Goal: Task Accomplishment & Management: Manage account settings

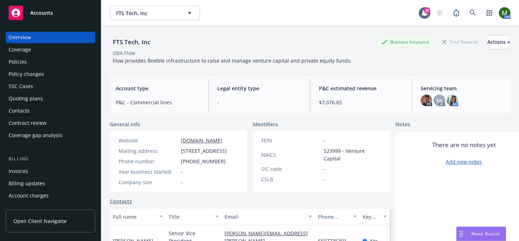
click at [26, 62] on div "Policies" at bounding box center [51, 62] width 84 height 12
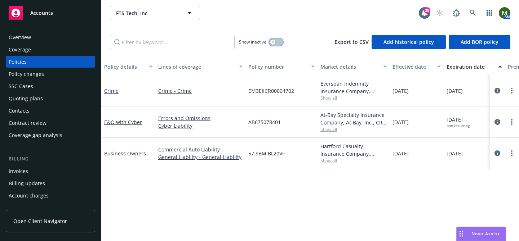
click at [276, 44] on button "button" at bounding box center [276, 42] width 14 height 7
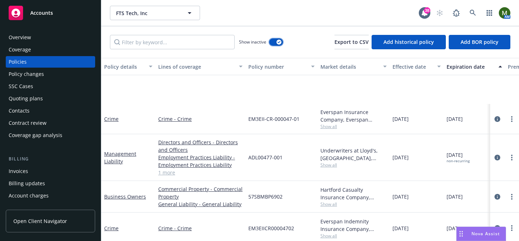
scroll to position [66, 0]
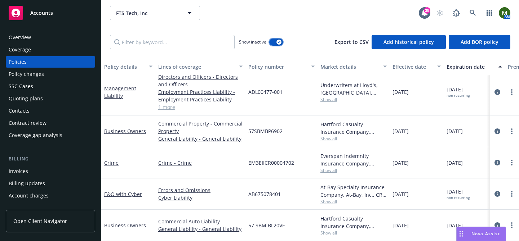
click at [279, 41] on icon "button" at bounding box center [278, 42] width 3 height 2
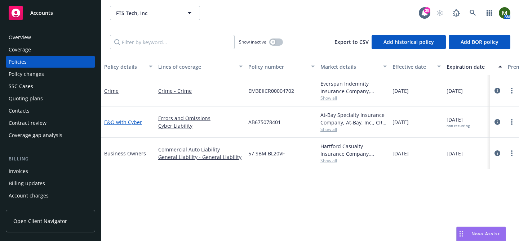
click at [115, 120] on link "E&O with Cyber" at bounding box center [123, 122] width 38 height 7
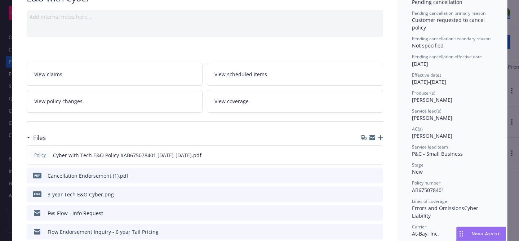
scroll to position [68, 0]
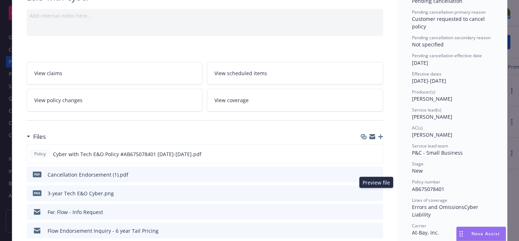
click at [376, 193] on icon "preview file" at bounding box center [376, 193] width 6 height 5
click at [376, 173] on icon "preview file" at bounding box center [376, 174] width 6 height 5
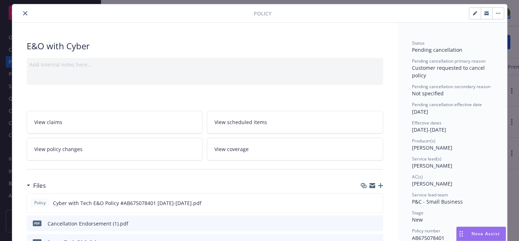
scroll to position [0, 0]
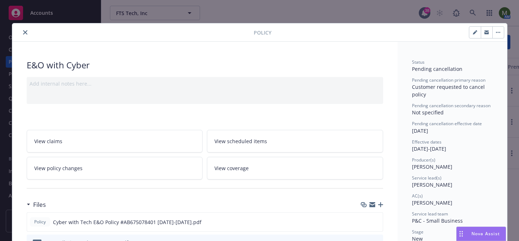
click at [27, 30] on icon "close" at bounding box center [25, 32] width 4 height 4
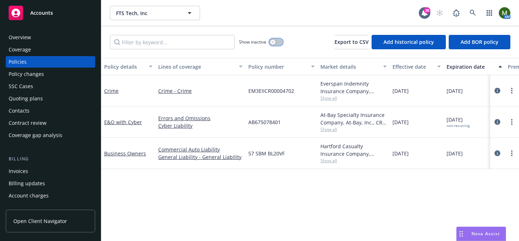
click at [277, 39] on button "button" at bounding box center [276, 42] width 14 height 7
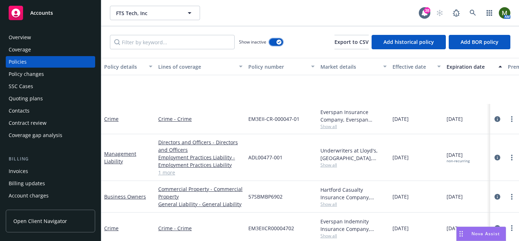
scroll to position [66, 0]
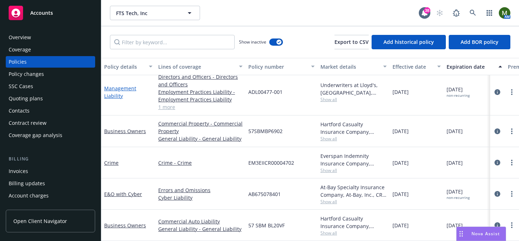
click at [121, 89] on link "Management Liability" at bounding box center [120, 92] width 32 height 14
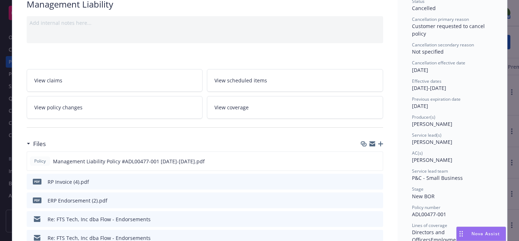
scroll to position [62, 0]
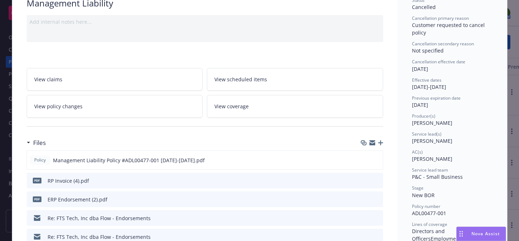
click at [376, 180] on icon "preview file" at bounding box center [376, 180] width 6 height 5
click at [378, 197] on icon "preview file" at bounding box center [376, 199] width 6 height 5
click at [377, 180] on icon "preview file" at bounding box center [376, 180] width 6 height 5
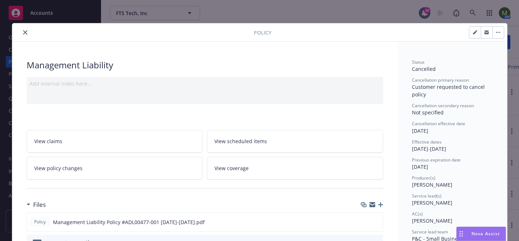
click at [24, 32] on icon "close" at bounding box center [25, 32] width 4 height 4
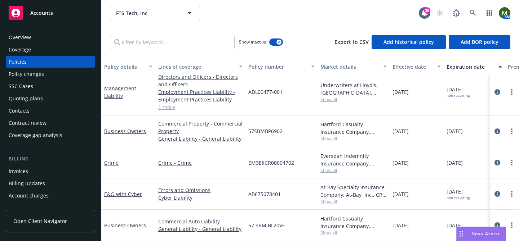
click at [45, 169] on div "Invoices" at bounding box center [51, 172] width 84 height 12
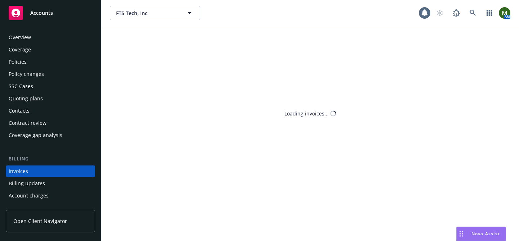
scroll to position [39, 0]
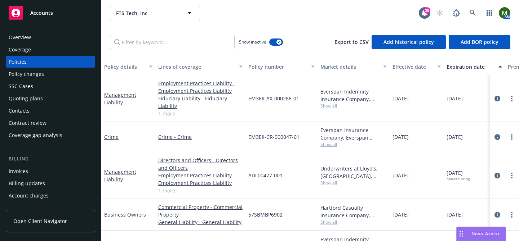
click at [17, 173] on div "Invoices" at bounding box center [18, 172] width 19 height 12
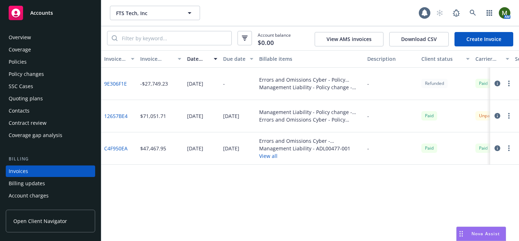
scroll to position [39, 0]
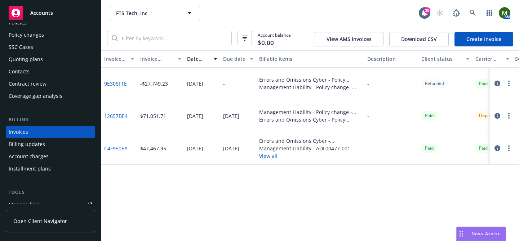
click at [115, 148] on link "C4F950EA" at bounding box center [115, 149] width 23 height 8
click at [119, 116] on link "12657BE4" at bounding box center [115, 116] width 23 height 8
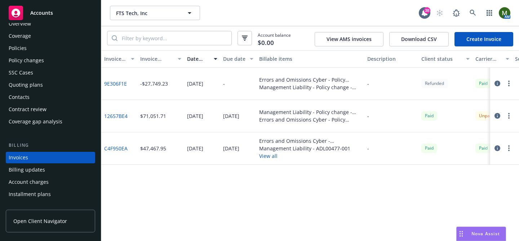
scroll to position [13, 0]
click at [25, 46] on div "Policies" at bounding box center [18, 50] width 18 height 12
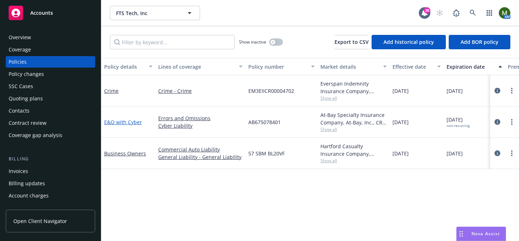
click at [128, 122] on link "E&O with Cyber" at bounding box center [123, 122] width 38 height 7
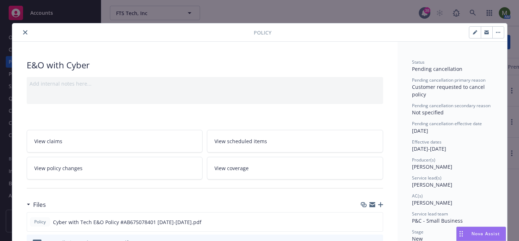
click at [473, 36] on button "button" at bounding box center [475, 33] width 12 height 12
select select "NEW"
select select "36"
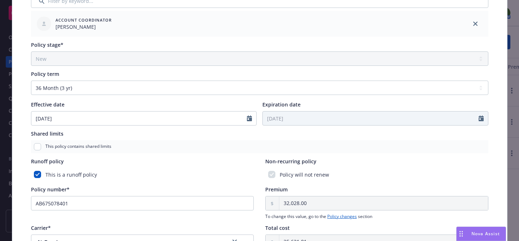
scroll to position [230, 0]
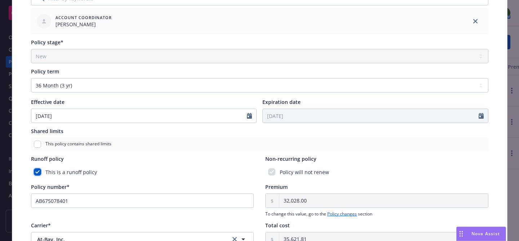
click at [38, 172] on input "checkbox" at bounding box center [37, 172] width 7 height 7
checkbox input "false"
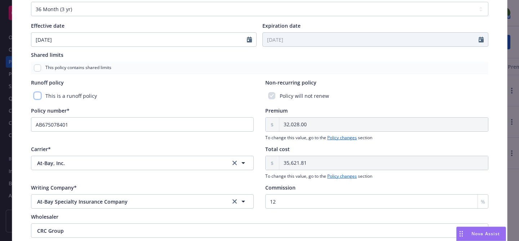
scroll to position [0, 0]
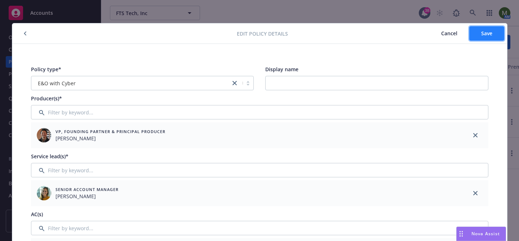
click at [472, 37] on button "Save" at bounding box center [486, 33] width 35 height 14
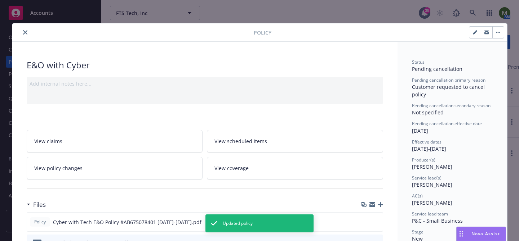
click at [27, 31] on icon "close" at bounding box center [25, 32] width 4 height 4
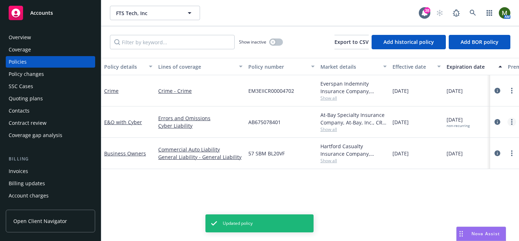
click at [513, 123] on link "more" at bounding box center [511, 122] width 9 height 9
click at [401, 131] on div "04/01/2025" at bounding box center [416, 122] width 54 height 31
click at [111, 121] on link "E&O with Cyber" at bounding box center [123, 122] width 38 height 7
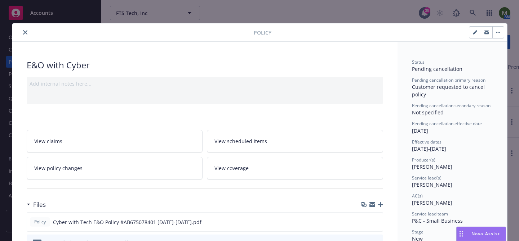
click at [499, 32] on icon "button" at bounding box center [499, 32] width 1 height 1
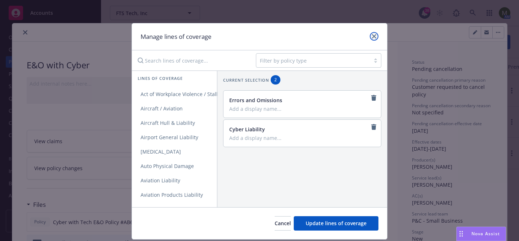
click at [375, 36] on icon "close" at bounding box center [374, 36] width 4 height 4
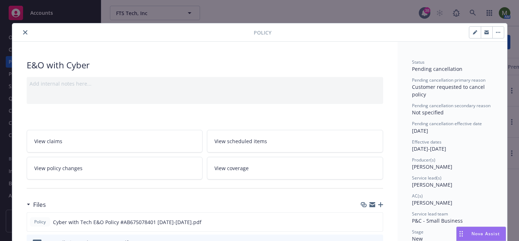
click at [472, 35] on button "button" at bounding box center [475, 33] width 12 height 12
select select "NEW"
select select "36"
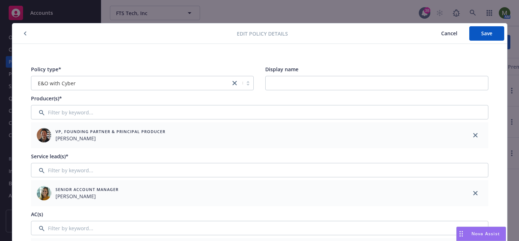
click at [26, 37] on div at bounding box center [126, 33] width 222 height 9
click at [26, 34] on icon "button" at bounding box center [25, 33] width 3 height 4
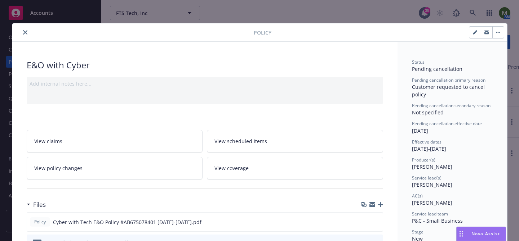
click at [23, 30] on icon "close" at bounding box center [25, 32] width 4 height 4
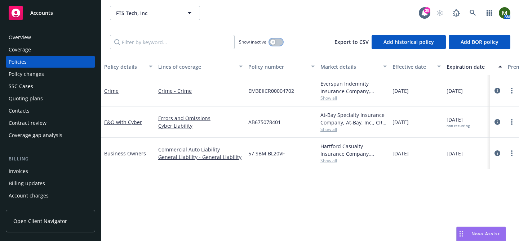
click at [277, 43] on button "button" at bounding box center [276, 42] width 14 height 7
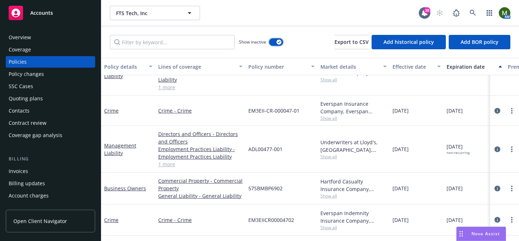
scroll to position [27, 0]
click at [123, 143] on link "Management Liability" at bounding box center [120, 149] width 32 height 14
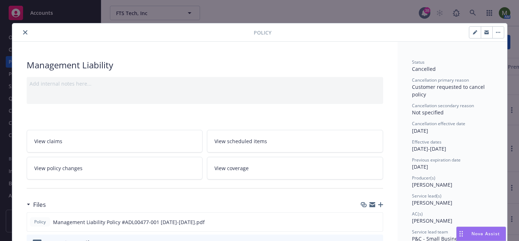
scroll to position [22, 0]
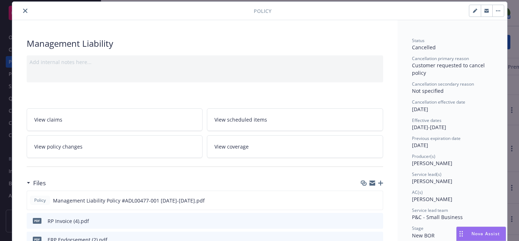
click at [471, 9] on button "button" at bounding box center [475, 11] width 12 height 12
select select "NEW_BOR"
select select "72"
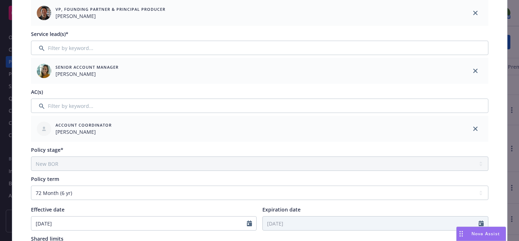
scroll to position [210, 0]
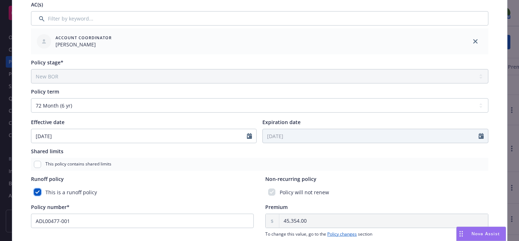
click at [37, 191] on input "checkbox" at bounding box center [37, 192] width 7 height 7
checkbox input "false"
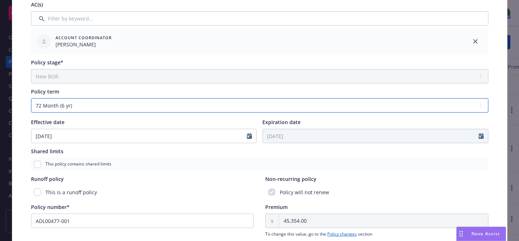
click at [203, 99] on select "Select policy term 12 Month 6 Month 4 Month 3 Month 2 Month 1 Month 36 Month (3…" at bounding box center [259, 105] width 457 height 14
select select "other"
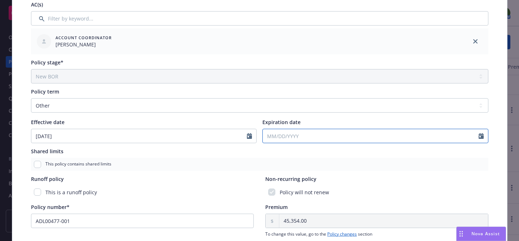
click at [280, 139] on input "Expiration date" at bounding box center [371, 136] width 216 height 14
select select "8"
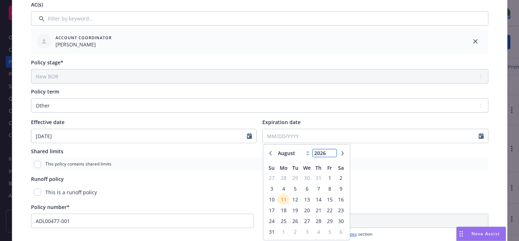
click at [331, 152] on input "2026" at bounding box center [324, 154] width 23 height 8
click at [331, 152] on input "2027" at bounding box center [324, 154] width 23 height 8
click at [331, 152] on input "2028" at bounding box center [324, 154] width 23 height 8
click at [331, 152] on input "2029" at bounding box center [324, 154] width 23 height 8
click at [331, 152] on input "2030" at bounding box center [324, 154] width 23 height 8
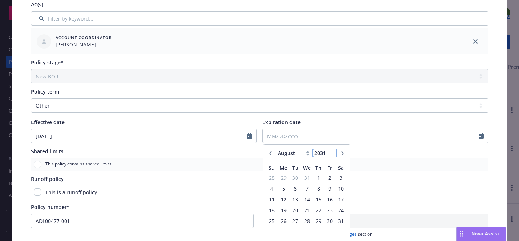
type input "2031"
click at [331, 152] on input "2031" at bounding box center [324, 154] width 23 height 8
click at [271, 154] on icon "button" at bounding box center [270, 153] width 4 height 4
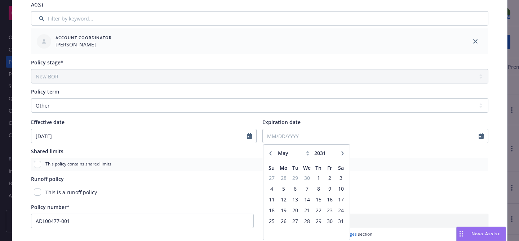
click at [271, 154] on icon "button" at bounding box center [270, 153] width 4 height 4
select select "4"
click at [294, 178] on span "1" at bounding box center [295, 178] width 10 height 9
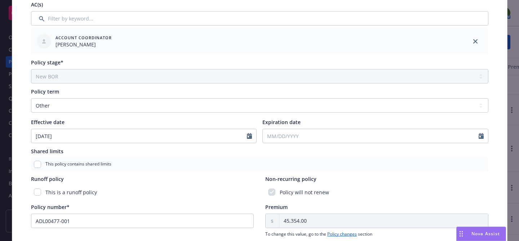
type input "04/01/2031"
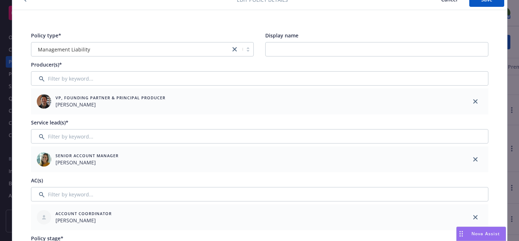
scroll to position [0, 0]
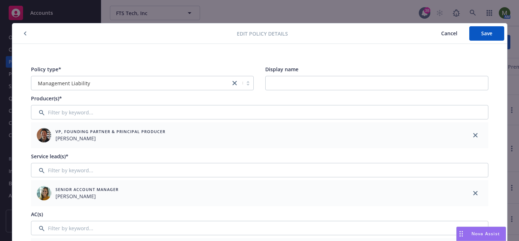
click at [481, 42] on div "Edit policy details Cancel Save" at bounding box center [259, 33] width 495 height 21
click at [483, 33] on span "Save" at bounding box center [486, 33] width 11 height 7
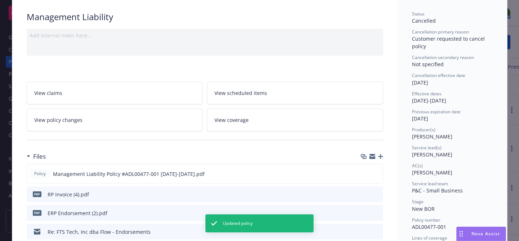
scroll to position [49, 0]
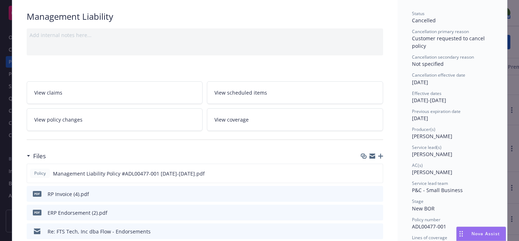
click at [222, 120] on span "View coverage" at bounding box center [231, 120] width 34 height 8
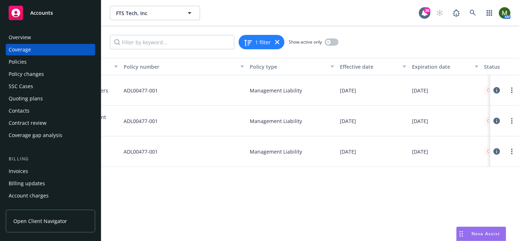
scroll to position [0, 152]
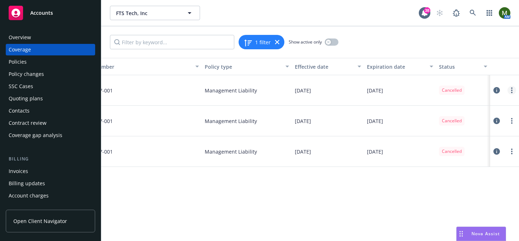
click at [511, 92] on icon "more" at bounding box center [511, 91] width 1 height 6
click at [494, 107] on link "Edit coverage" at bounding box center [468, 105] width 95 height 14
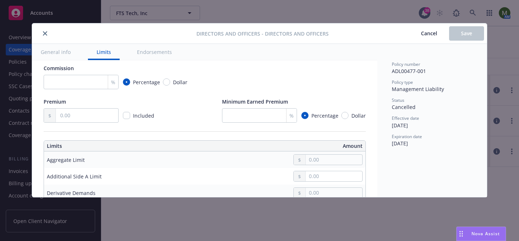
scroll to position [53, 0]
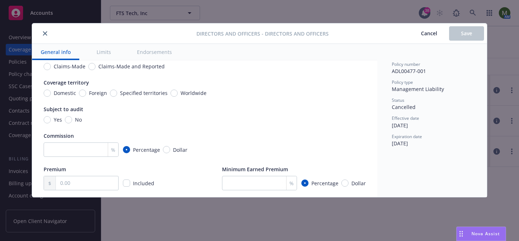
click at [432, 35] on span "Cancel" at bounding box center [429, 33] width 16 height 7
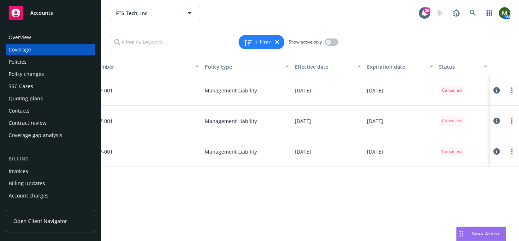
click at [498, 93] on icon at bounding box center [496, 90] width 6 height 6
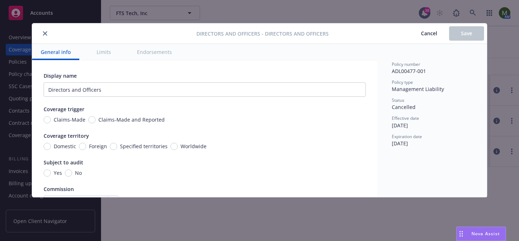
click at [156, 49] on button "Endorsements" at bounding box center [154, 52] width 52 height 16
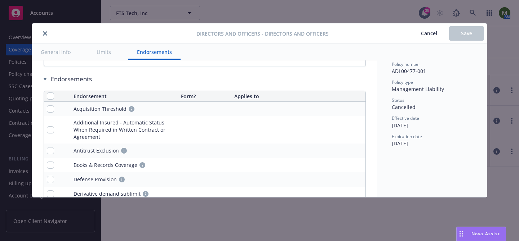
scroll to position [688, 0]
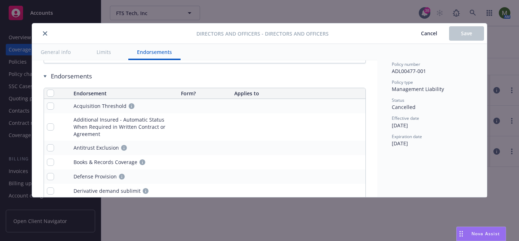
click at [113, 53] on button "Limits" at bounding box center [104, 52] width 32 height 16
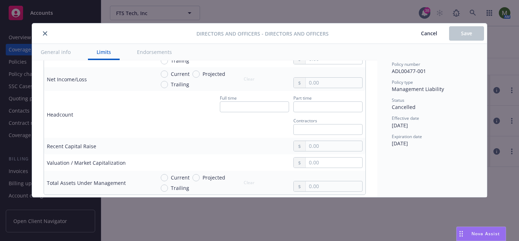
scroll to position [391, 0]
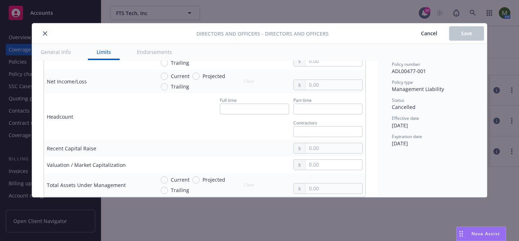
click at [45, 34] on icon "close" at bounding box center [45, 33] width 4 height 4
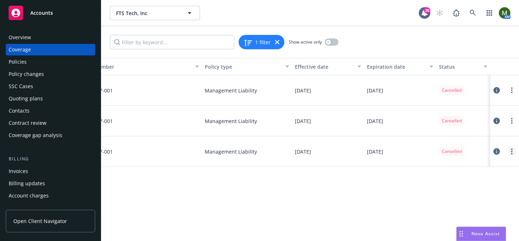
click at [511, 151] on link "more" at bounding box center [511, 151] width 9 height 9
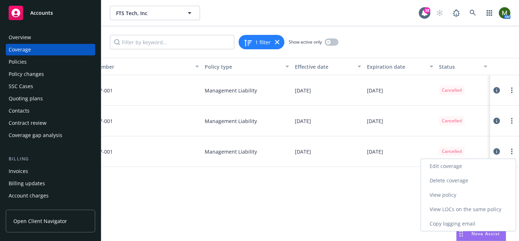
click at [471, 196] on link "View policy" at bounding box center [468, 195] width 95 height 14
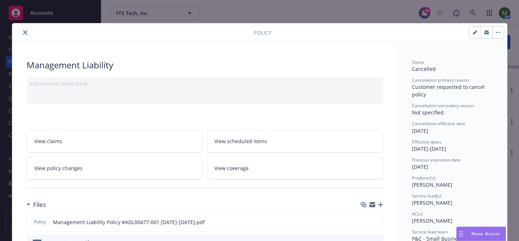
click at [472, 31] on button "button" at bounding box center [475, 33] width 12 height 12
select select "NEW_BOR"
select select "other"
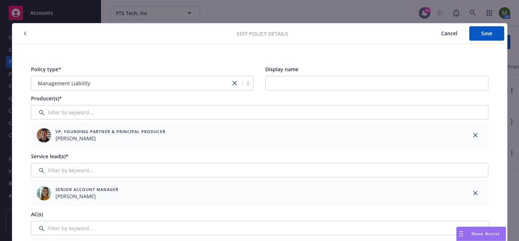
click at [22, 36] on button "button" at bounding box center [25, 33] width 9 height 9
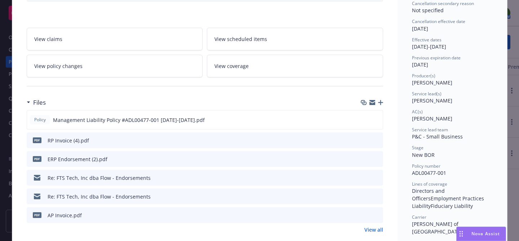
scroll to position [102, 0]
click at [147, 63] on link "View policy changes" at bounding box center [115, 66] width 176 height 23
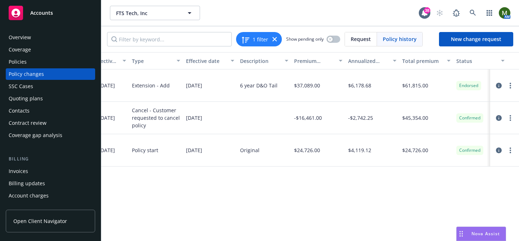
scroll to position [0, 147]
click at [360, 41] on span "Request" at bounding box center [361, 39] width 20 height 8
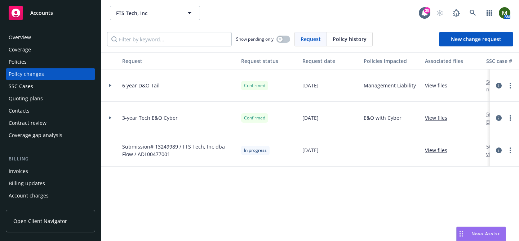
click at [357, 39] on span "Policy history" at bounding box center [350, 39] width 34 height 8
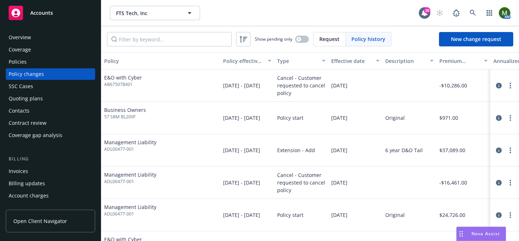
click at [50, 61] on div "Policies" at bounding box center [51, 62] width 84 height 12
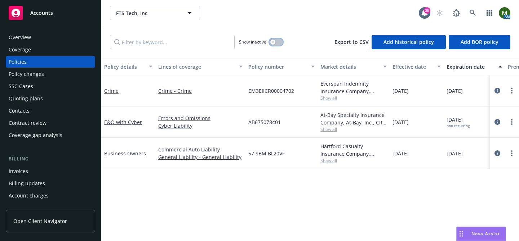
click at [278, 40] on button "button" at bounding box center [276, 42] width 14 height 7
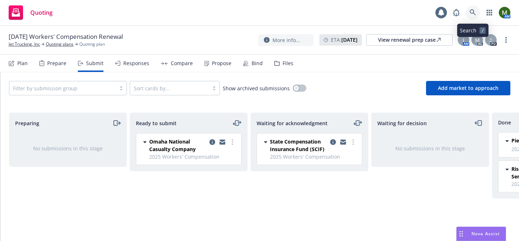
click at [473, 13] on icon at bounding box center [472, 12] width 6 height 6
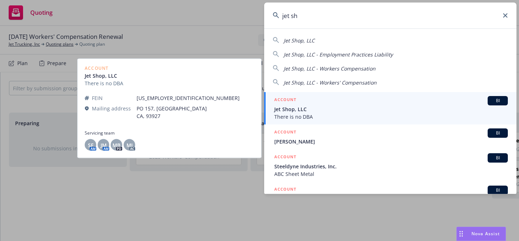
type input "jet sh"
click at [347, 103] on div "ACCOUNT BI" at bounding box center [390, 100] width 233 height 9
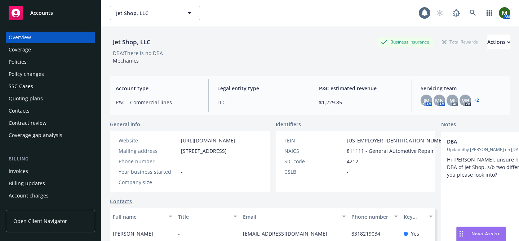
click at [33, 64] on div "Policies" at bounding box center [51, 62] width 84 height 12
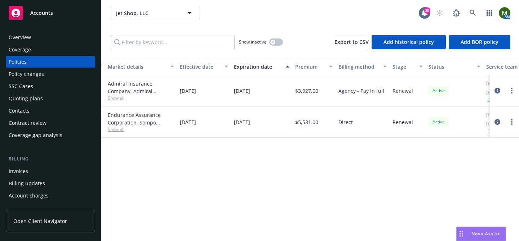
scroll to position [0, 219]
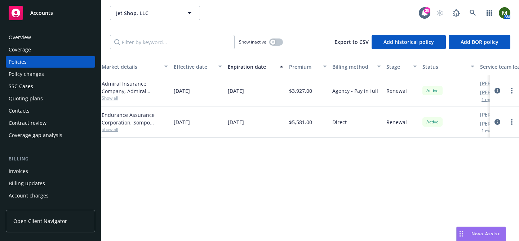
click at [50, 34] on div "Overview" at bounding box center [51, 38] width 84 height 12
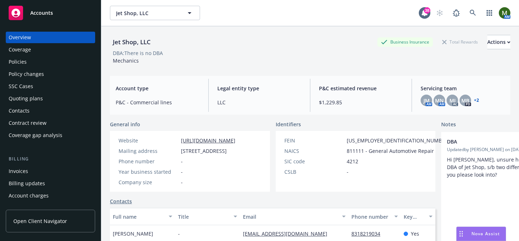
click at [474, 101] on link "+ 2" at bounding box center [476, 100] width 5 height 4
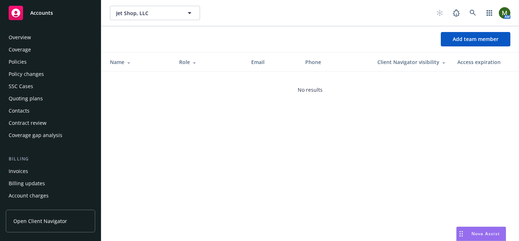
scroll to position [228, 0]
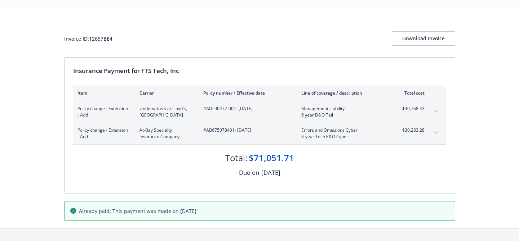
scroll to position [20, 0]
